Goal: Check status: Check status

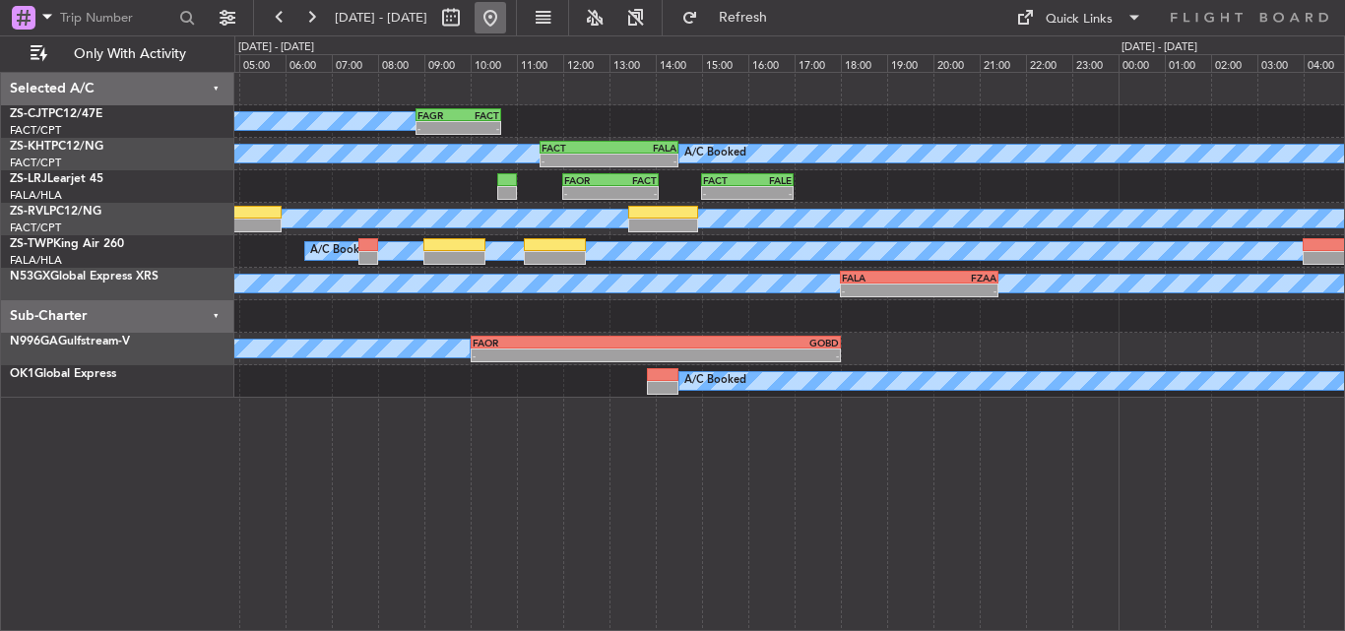
click at [506, 13] on button at bounding box center [491, 18] width 32 height 32
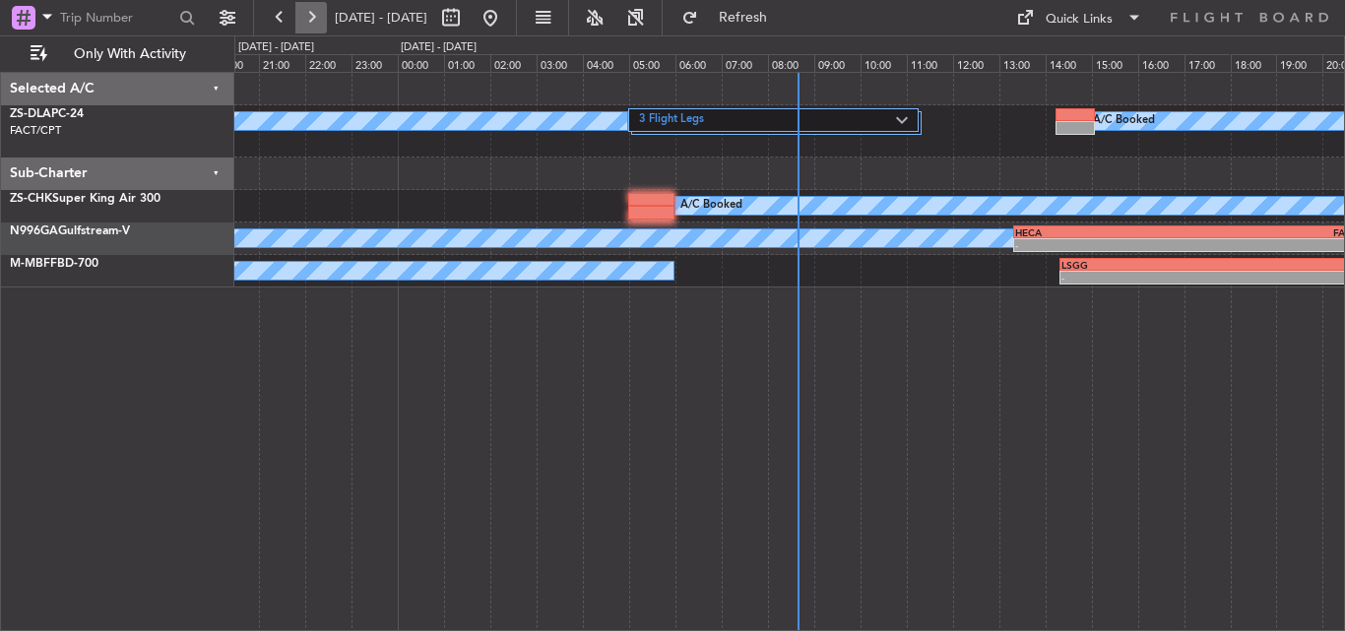
click at [305, 18] on button at bounding box center [311, 18] width 32 height 32
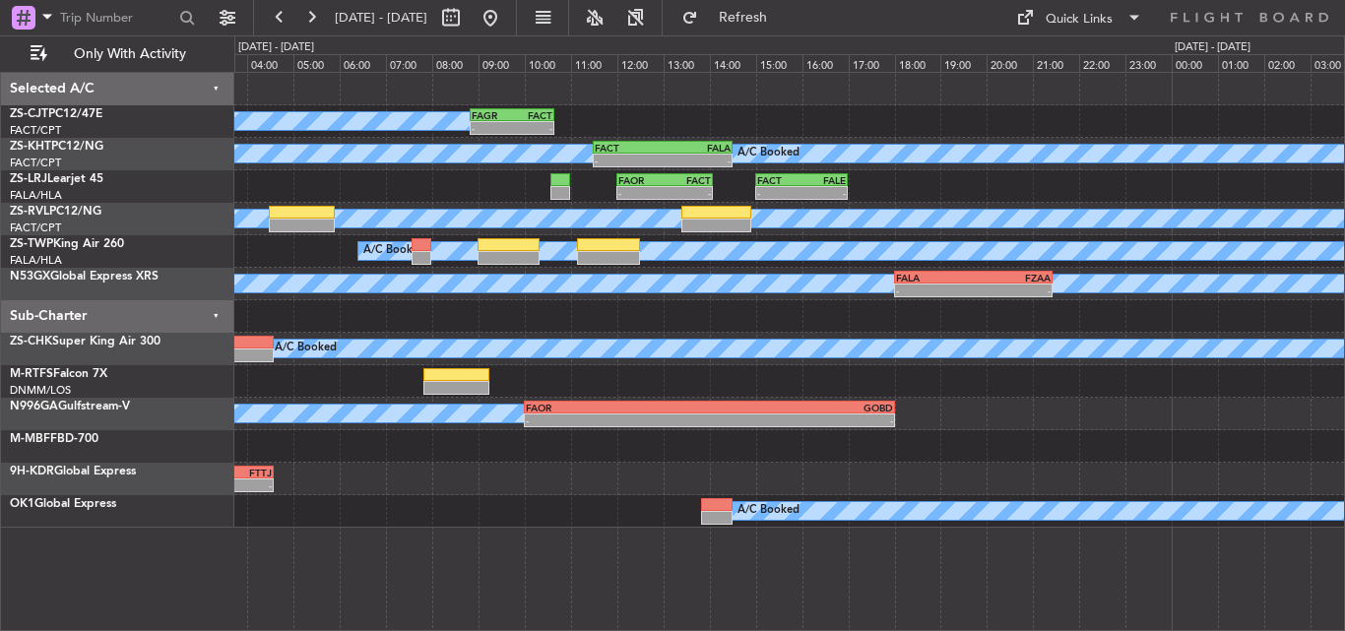
click at [220, 208] on div "A/C Booked - - FAGR 08:50 Z FACT 10:40 Z A/C Unavailable A/C Booked - - FACT 11…" at bounding box center [672, 333] width 1345 height 596
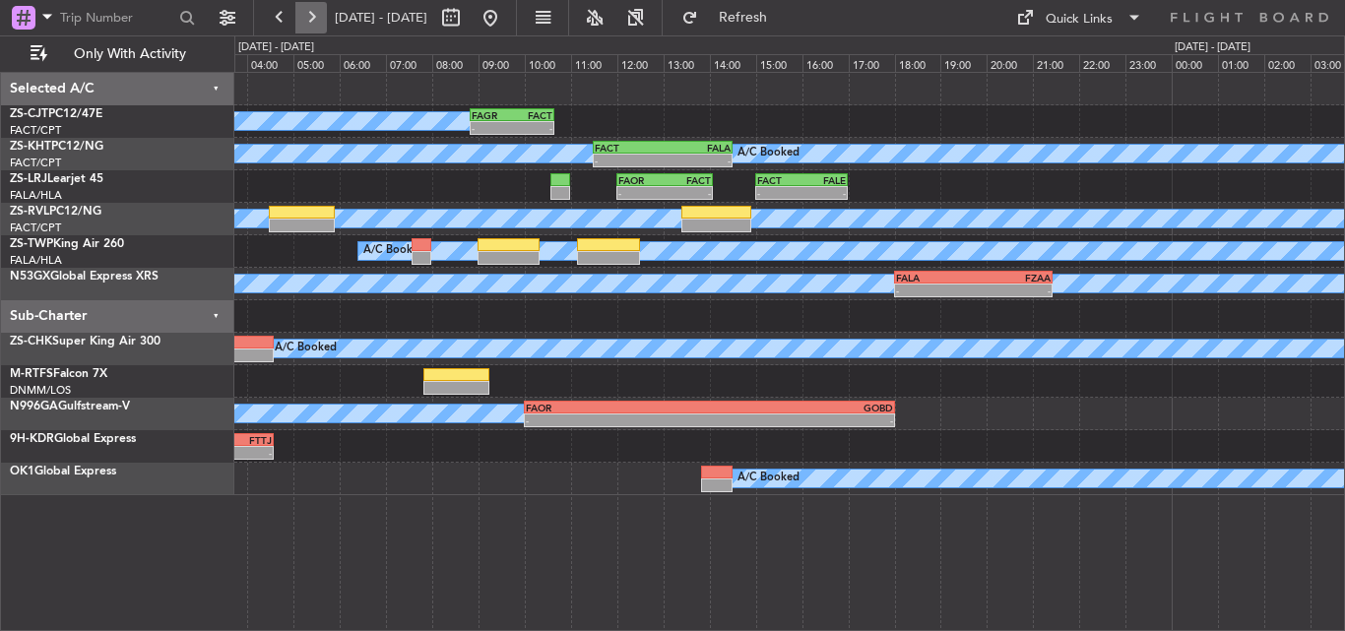
click at [300, 22] on button at bounding box center [311, 18] width 32 height 32
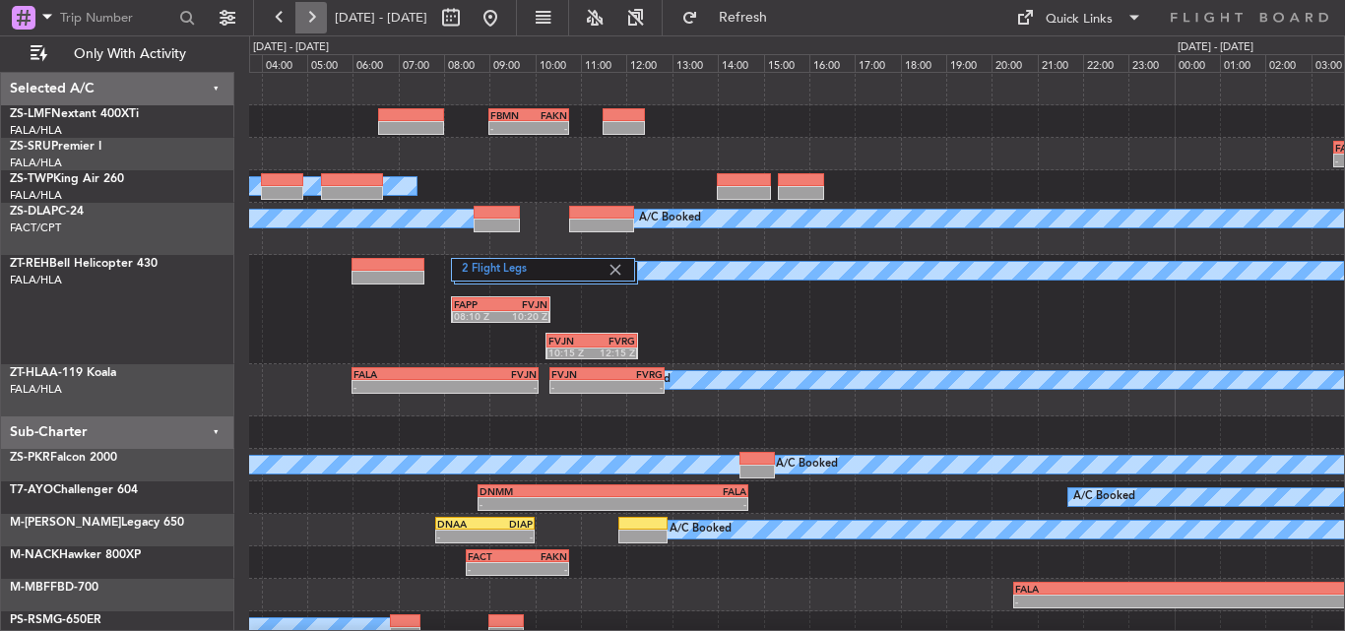
click at [316, 23] on button at bounding box center [311, 18] width 32 height 32
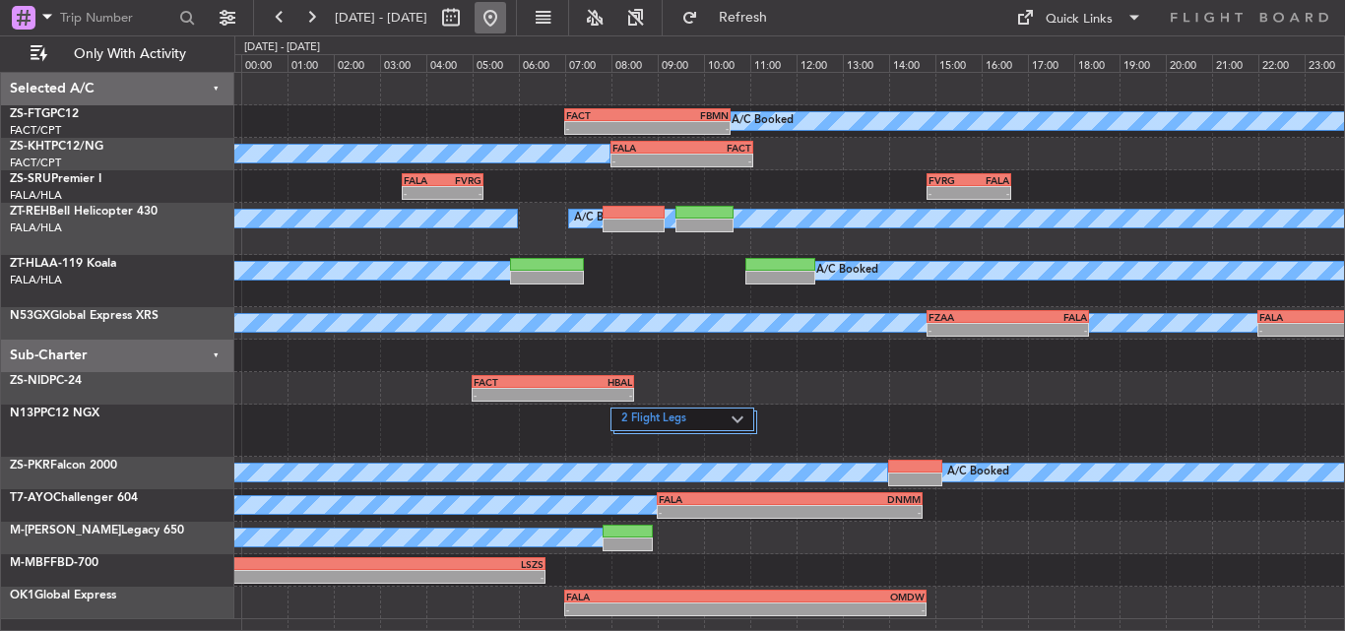
click at [506, 23] on button at bounding box center [491, 18] width 32 height 32
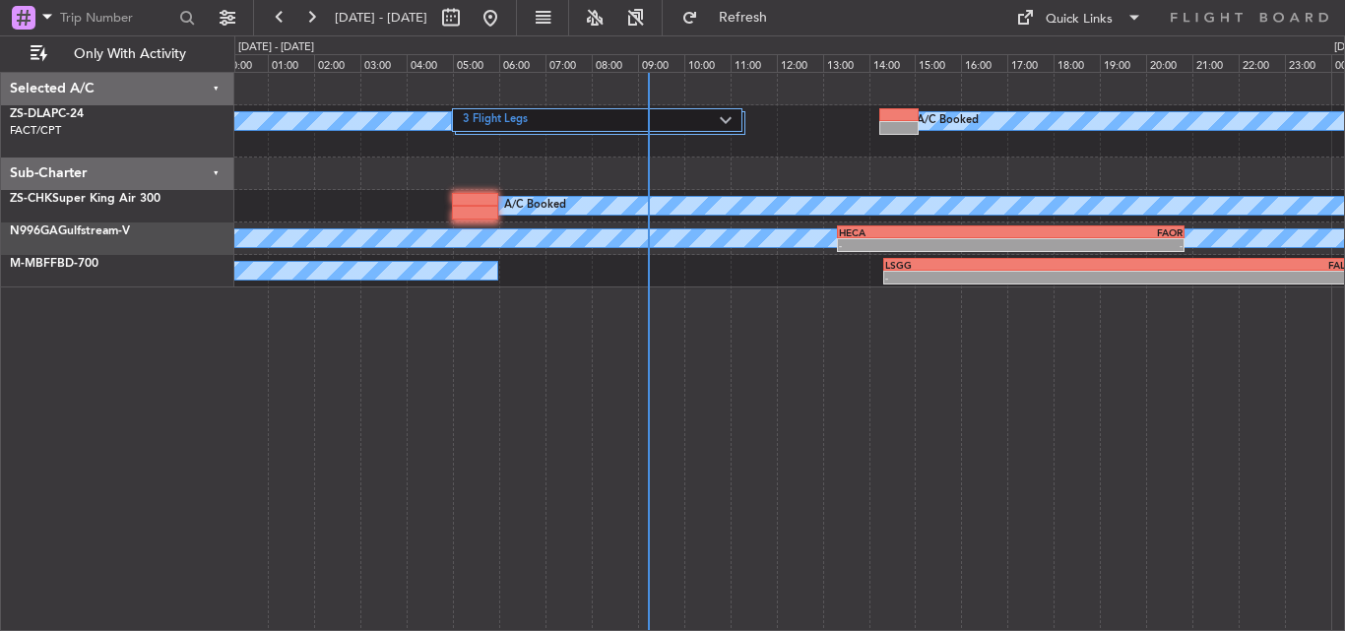
click at [511, 415] on div "A/C Booked 3 Flight Legs A/C Booked A/C Booked A/C Booked - - HECA 13:20 Z FAOR…" at bounding box center [789, 351] width 1111 height 559
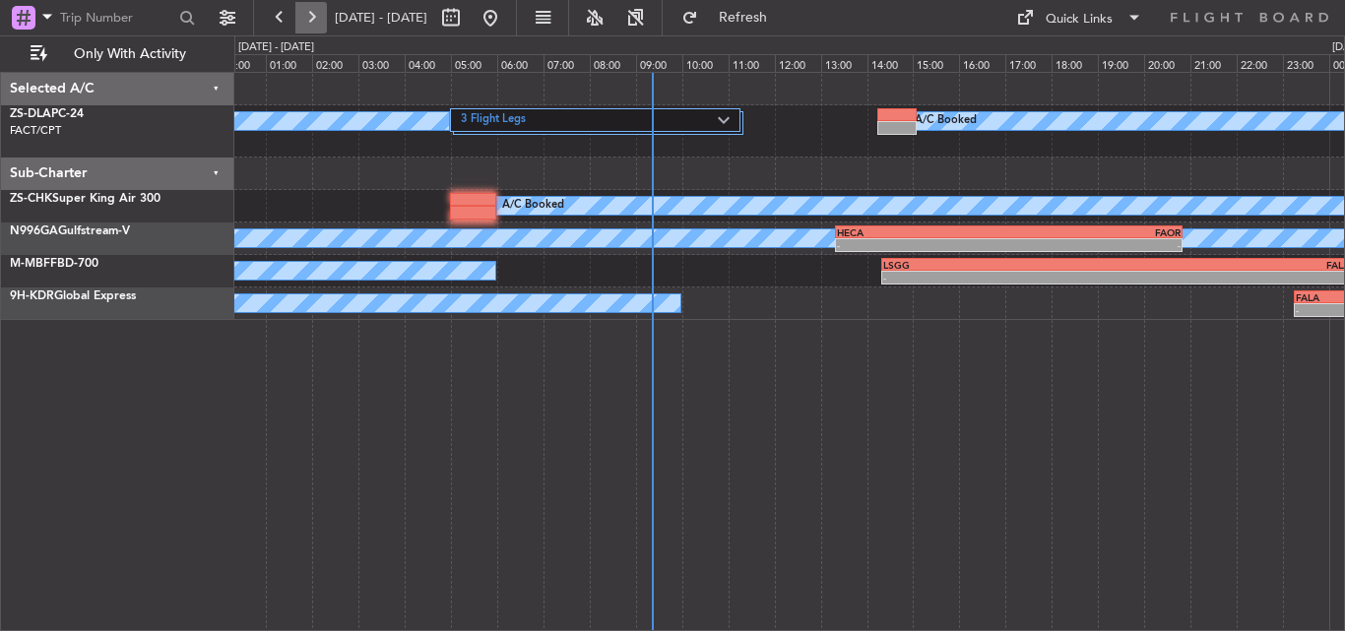
click at [317, 31] on button at bounding box center [311, 18] width 32 height 32
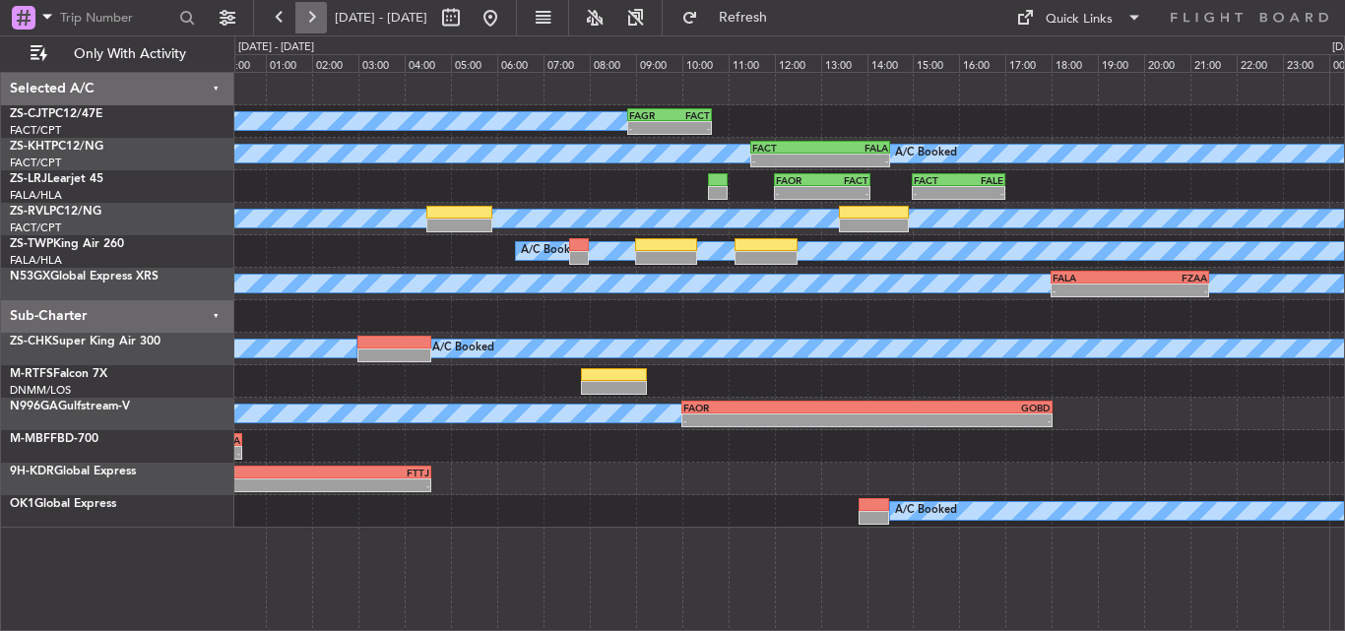
click at [317, 31] on button at bounding box center [311, 18] width 32 height 32
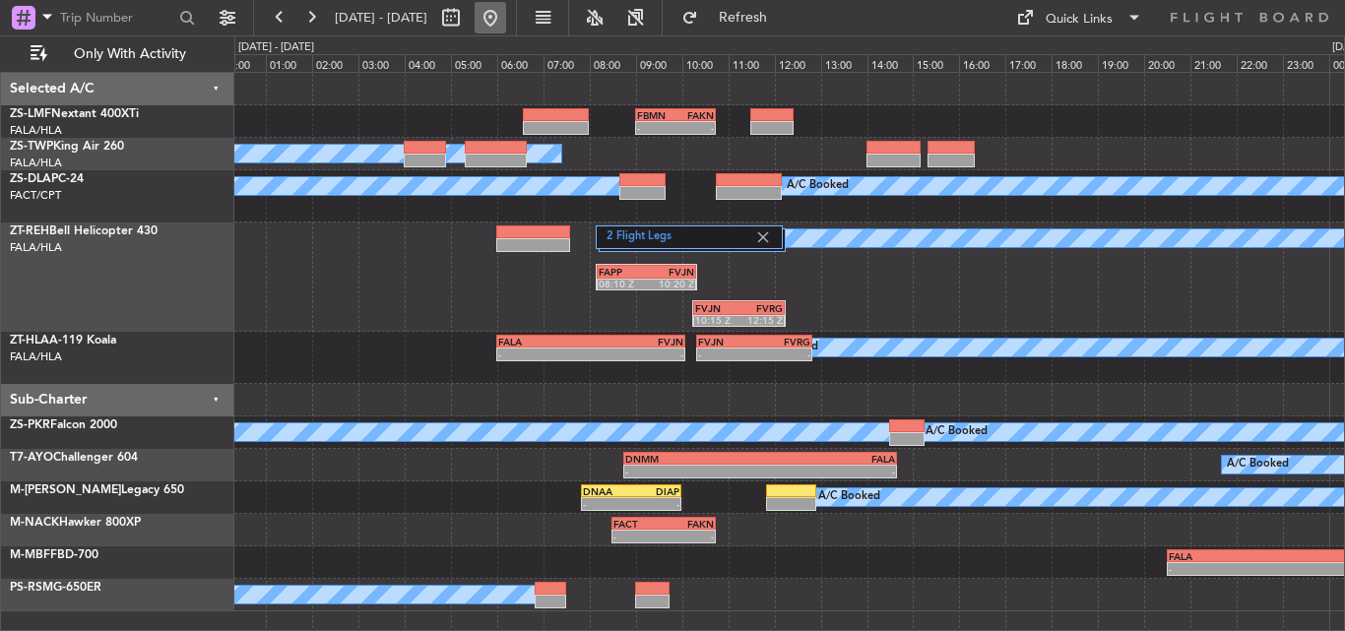
click at [506, 15] on button at bounding box center [491, 18] width 32 height 32
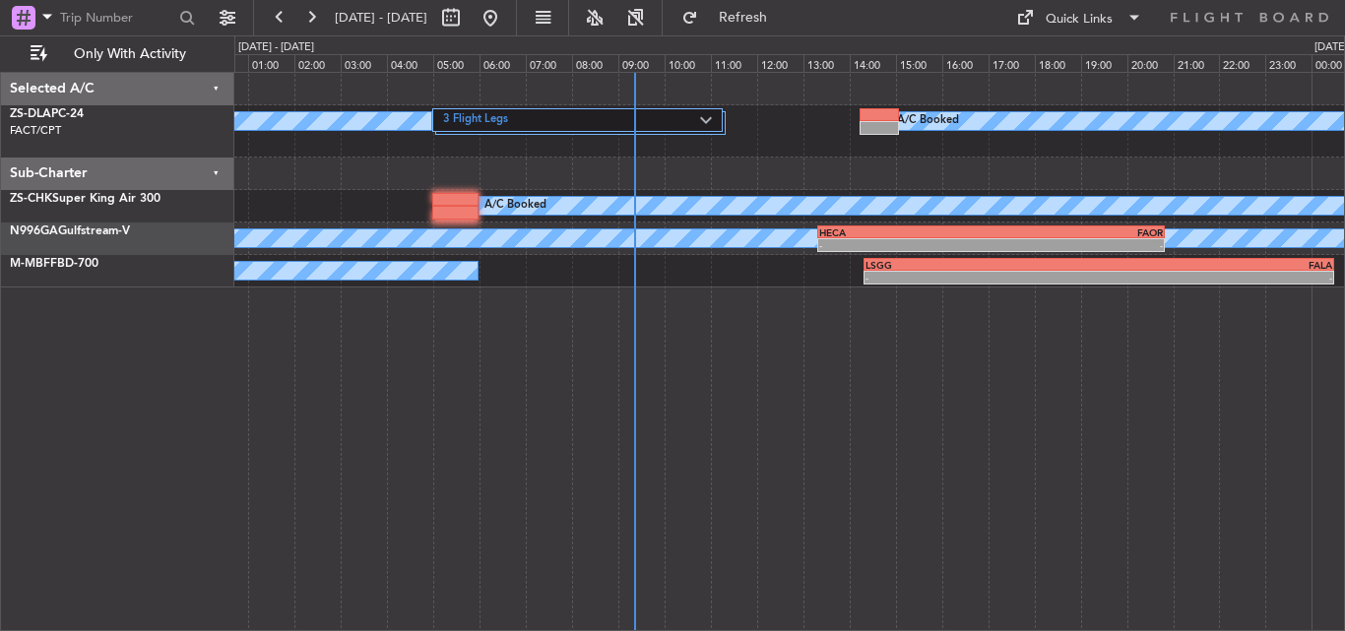
click at [713, 409] on div "A/C Booked 3 Flight Legs A/C Booked A/C Booked A/C Booked A/C Booked HECA 13:20…" at bounding box center [789, 351] width 1111 height 559
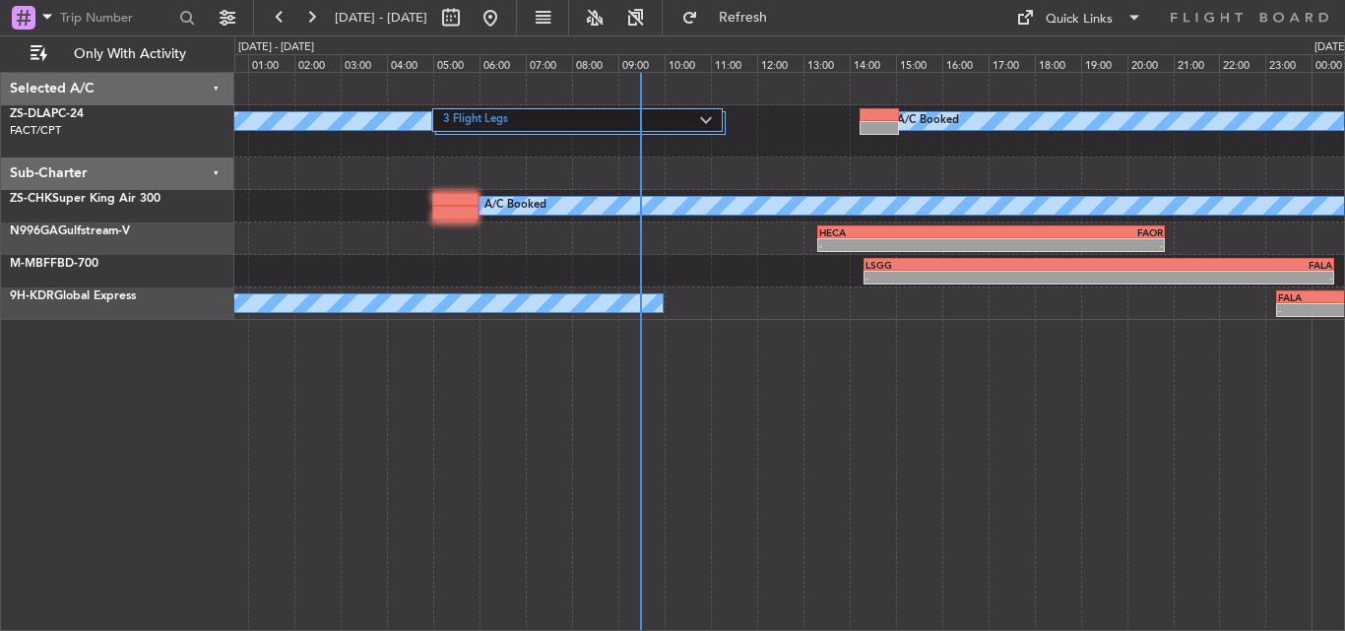
click at [900, 484] on div "3 Flight Legs A/C Booked A/C Booked A/C Booked A/C Booked - - HECA 13:20 Z FAOR…" at bounding box center [789, 351] width 1111 height 559
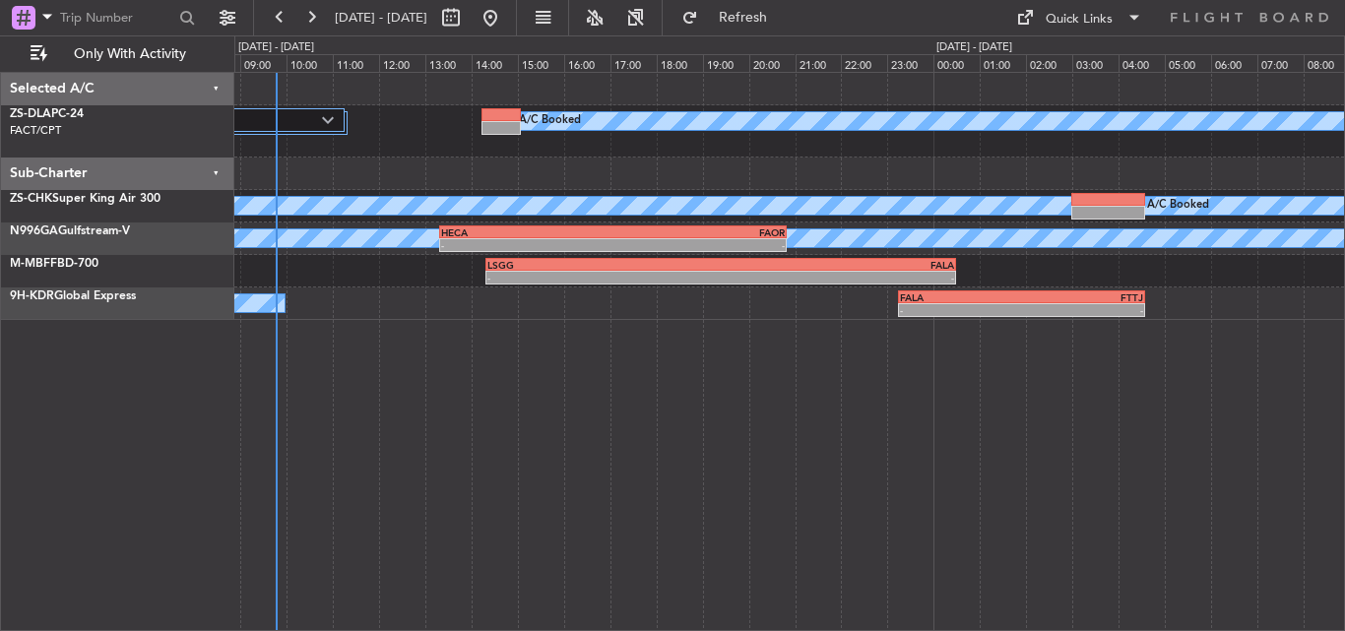
click at [447, 397] on div "3 Flight Legs A/C Booked A/C Booked A/C Booked A/C Booked A/C Booked - - HECA 1…" at bounding box center [789, 351] width 1111 height 559
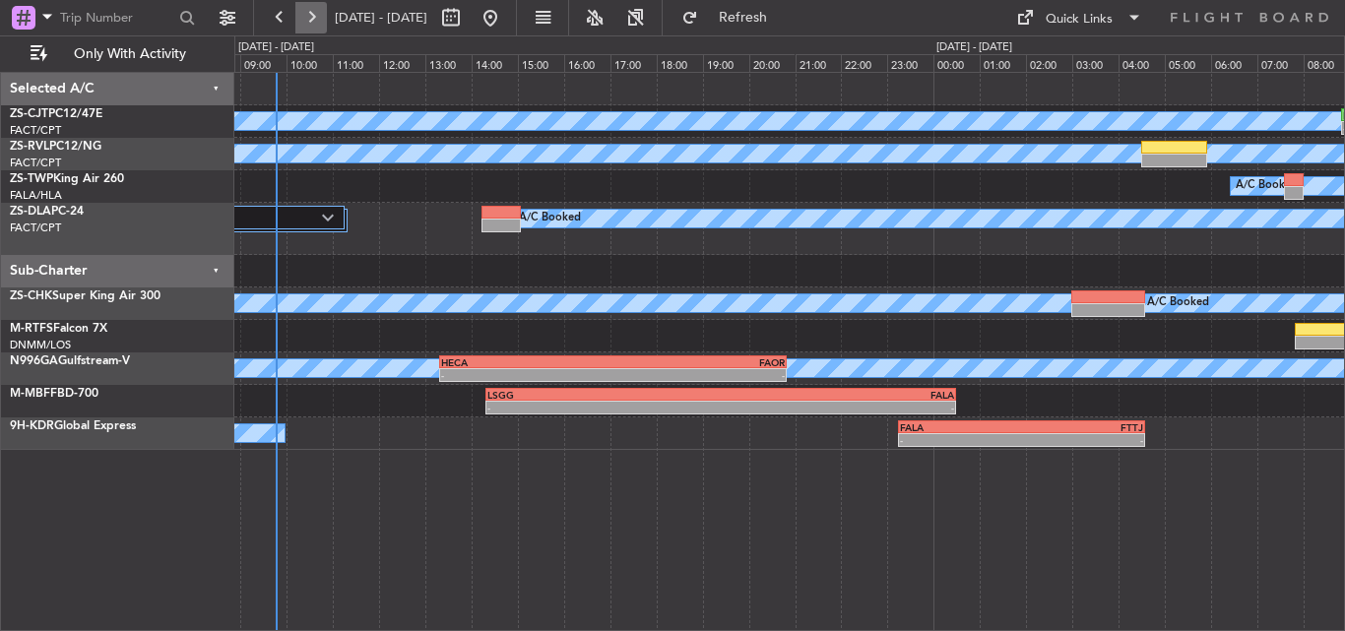
click at [316, 13] on button at bounding box center [311, 18] width 32 height 32
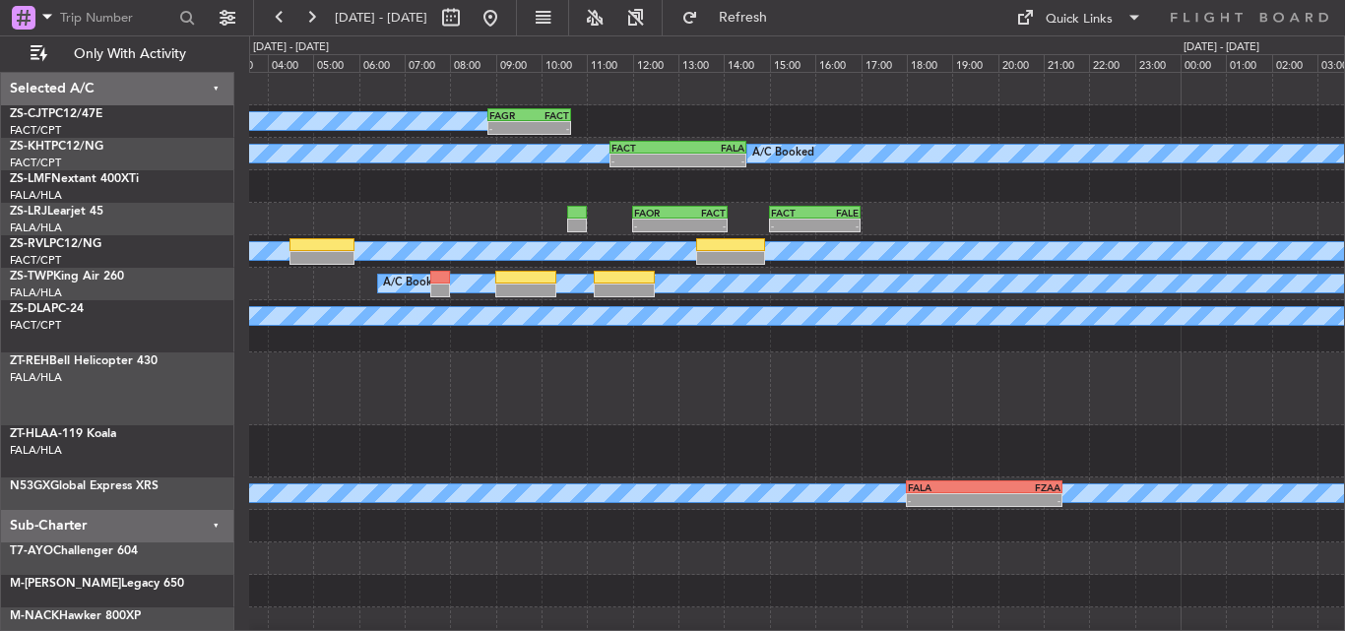
click at [717, 430] on div "A/C Booked - - FAGR 08:50 Z FACT 10:40 Z A/C Unavailable - - FACT 11:30 Z FALA …" at bounding box center [796, 421] width 1095 height 697
